Goal: Task Accomplishment & Management: Complete application form

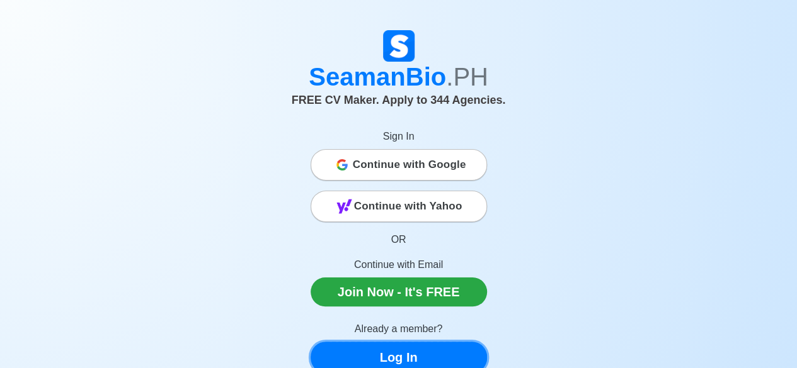
click at [399, 362] on link "Log In" at bounding box center [398, 357] width 176 height 31
click at [422, 366] on link "Log In" at bounding box center [398, 357] width 176 height 31
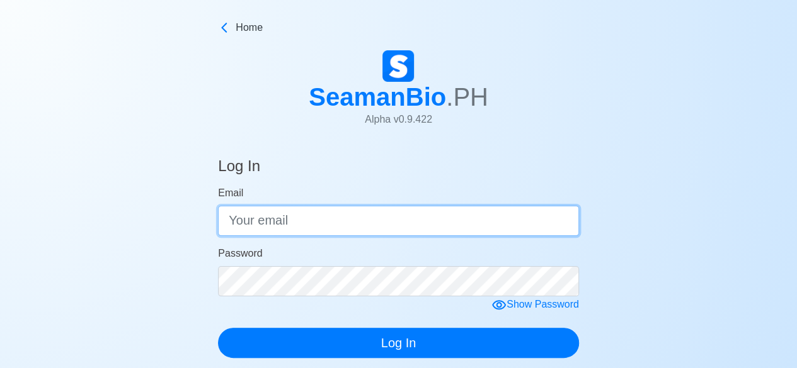
paste input "[EMAIL_ADDRESS][DOMAIN_NAME]"
click at [416, 217] on input "[EMAIL_ADDRESS][DOMAIN_NAME]" at bounding box center [398, 221] width 361 height 30
type input "[EMAIL_ADDRESS][DOMAIN_NAME]"
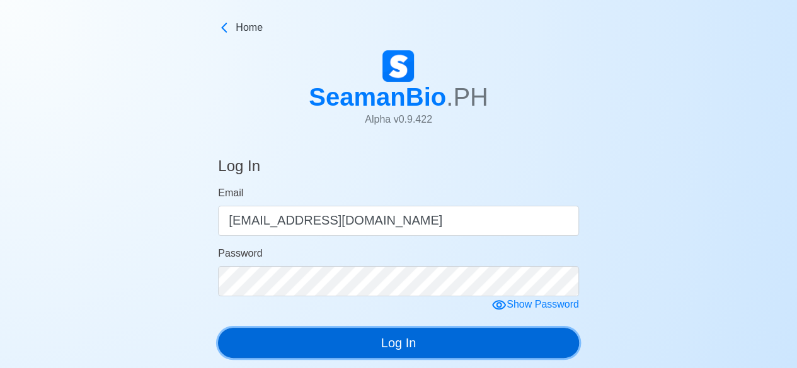
click at [356, 351] on button "Log In" at bounding box center [398, 343] width 361 height 30
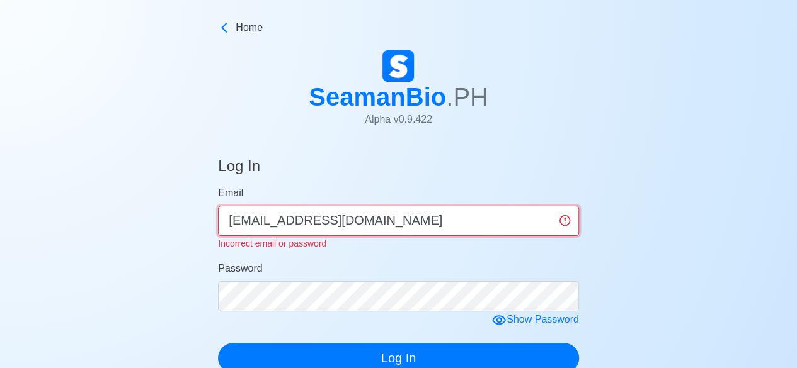
click at [351, 225] on input "[EMAIL_ADDRESS][DOMAIN_NAME]" at bounding box center [398, 221] width 361 height 30
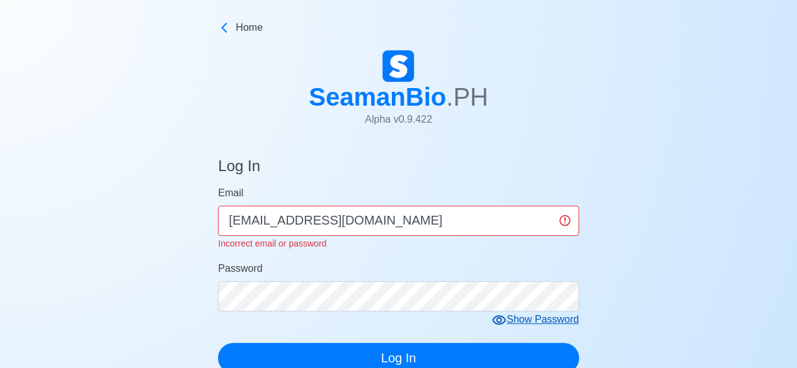
click at [569, 317] on form "Email [EMAIL_ADDRESS][DOMAIN_NAME] Incorrect email or password Password Show Pa…" at bounding box center [398, 280] width 361 height 188
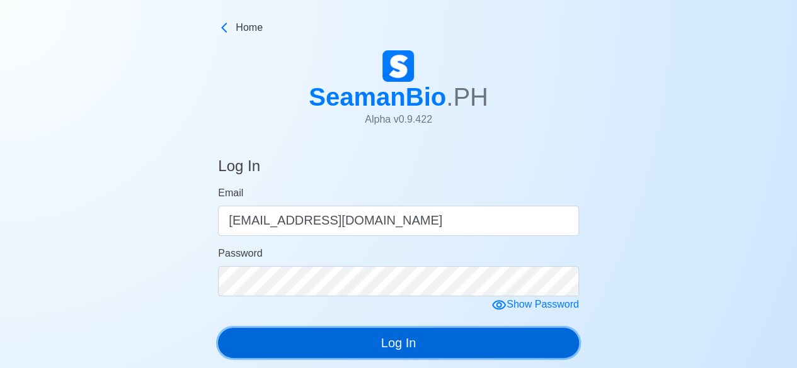
click at [460, 333] on button "Log In" at bounding box center [398, 343] width 361 height 30
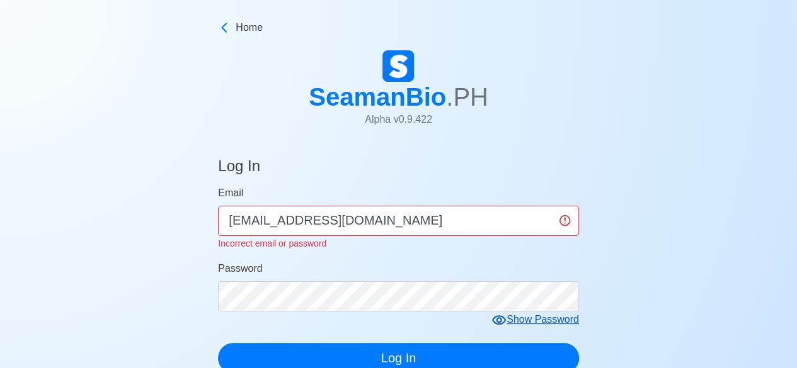
click at [521, 322] on div "Show Password" at bounding box center [535, 320] width 88 height 16
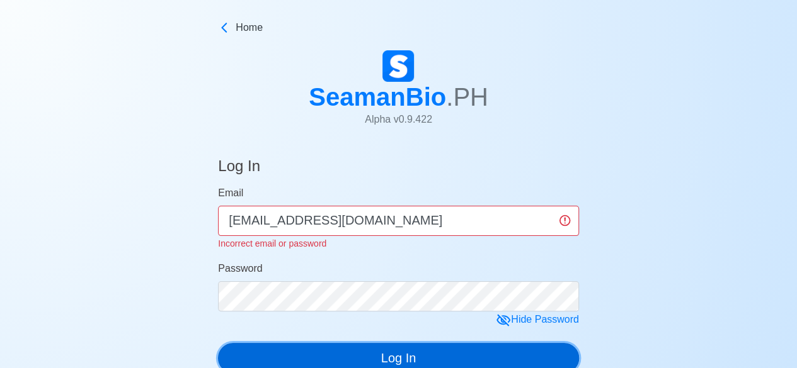
click at [373, 351] on button "Log In" at bounding box center [398, 358] width 361 height 30
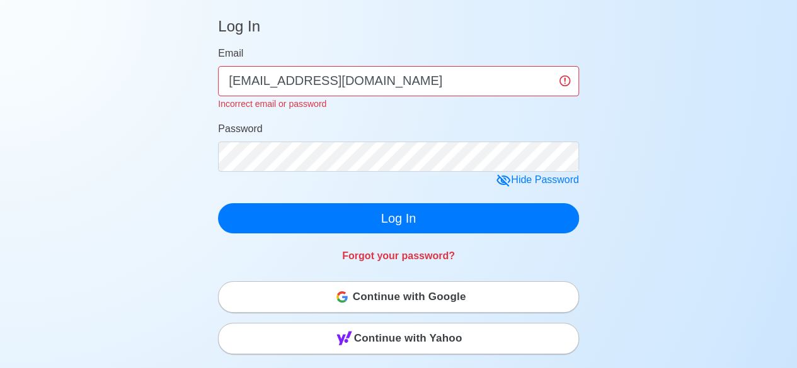
scroll to position [138, 0]
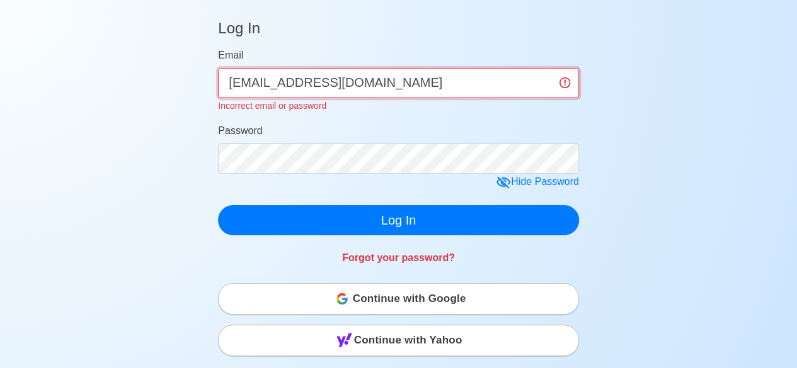
click at [228, 82] on input "[EMAIL_ADDRESS][DOMAIN_NAME]" at bounding box center [398, 83] width 361 height 30
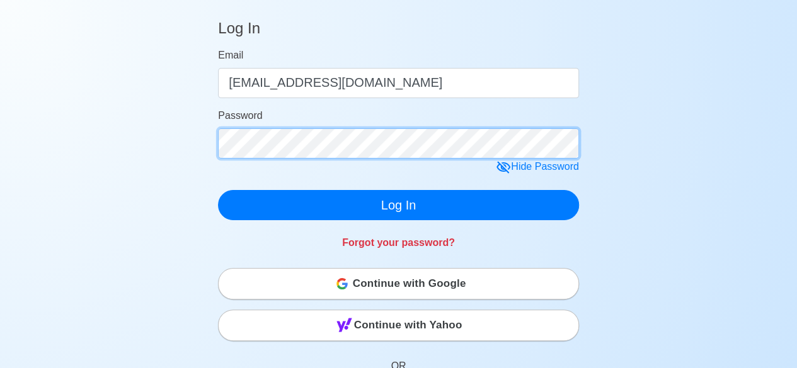
click at [185, 156] on div "Log In Email [EMAIL_ADDRESS][DOMAIN_NAME] Password Hide Password Log In Forgot …" at bounding box center [398, 309] width 797 height 610
click button "Log In" at bounding box center [398, 205] width 361 height 30
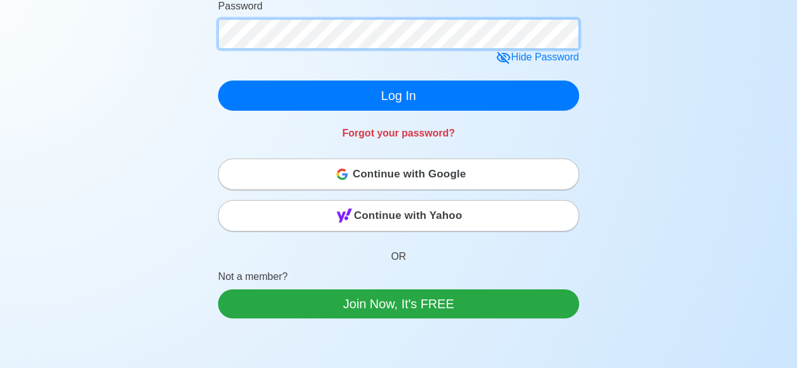
scroll to position [293, 0]
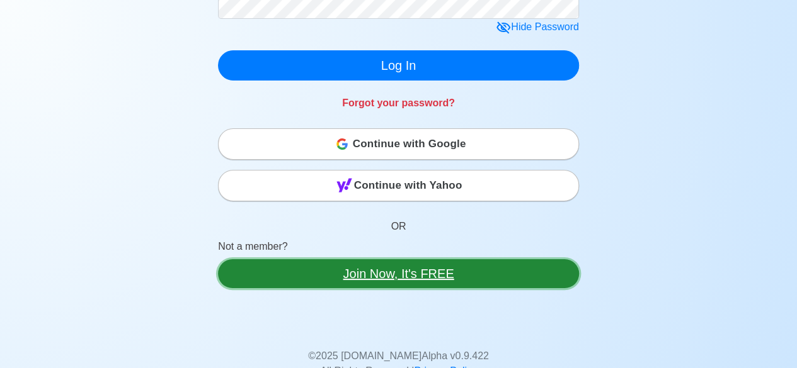
click at [415, 275] on link "Join Now, It's FREE" at bounding box center [398, 273] width 361 height 29
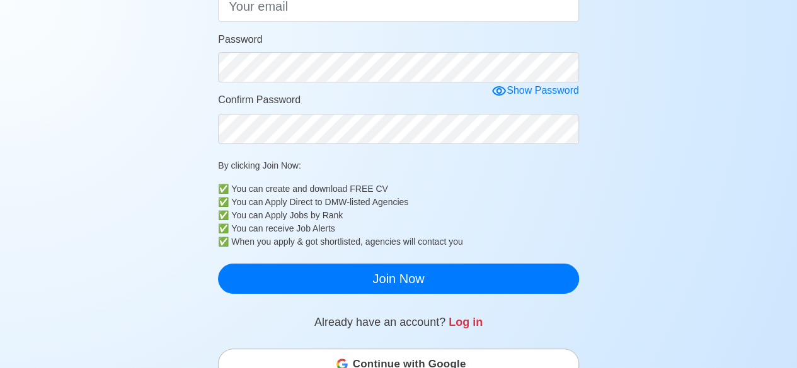
scroll to position [222, 0]
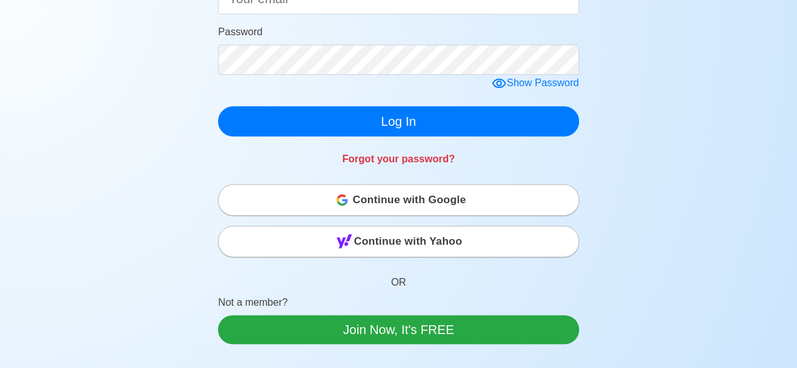
scroll to position [293, 0]
